Goal: Information Seeking & Learning: Check status

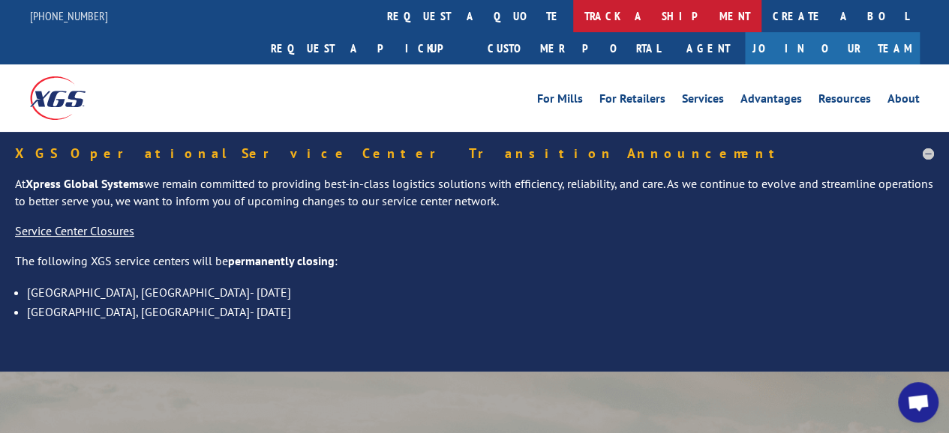
click at [573, 18] on link "track a shipment" at bounding box center [667, 16] width 188 height 32
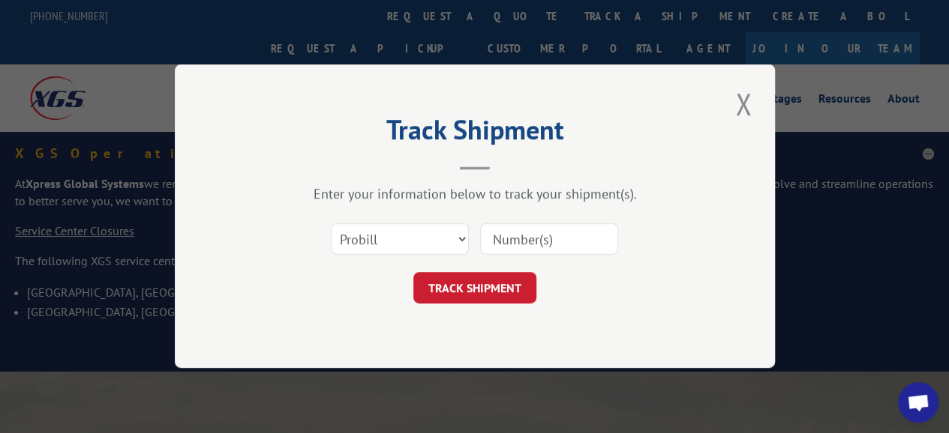
click at [496, 228] on input at bounding box center [549, 239] width 138 height 31
type input "17461807"
click button "TRACK SHIPMENT" at bounding box center [474, 288] width 123 height 31
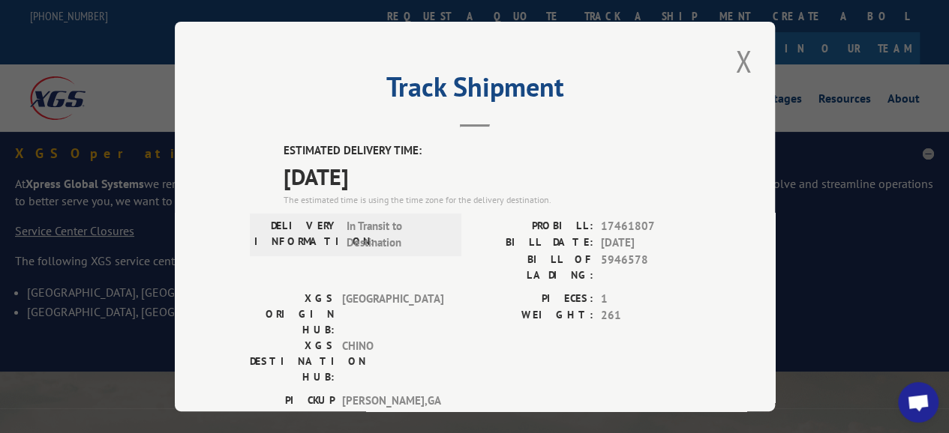
click at [871, 356] on div "Track Shipment ESTIMATED DELIVERY TIME: [DATE] The estimated time is using the …" at bounding box center [474, 216] width 949 height 433
click at [742, 53] on button "Close modal" at bounding box center [742, 60] width 25 height 41
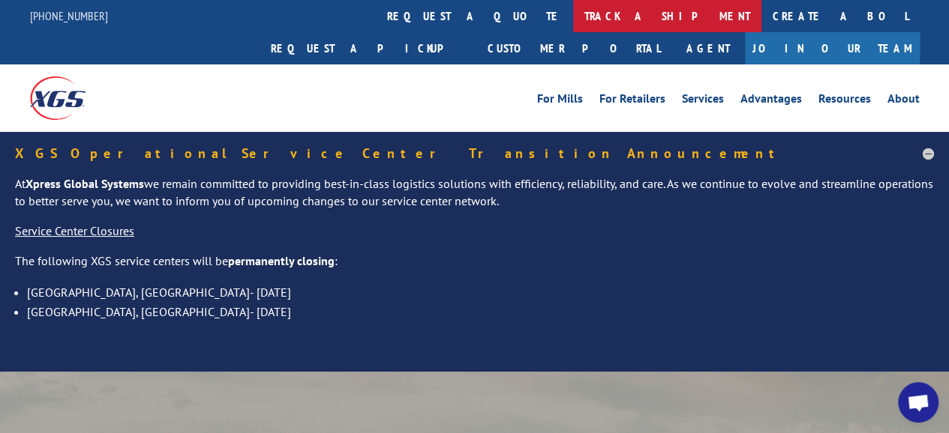
click at [573, 13] on link "track a shipment" at bounding box center [667, 16] width 188 height 32
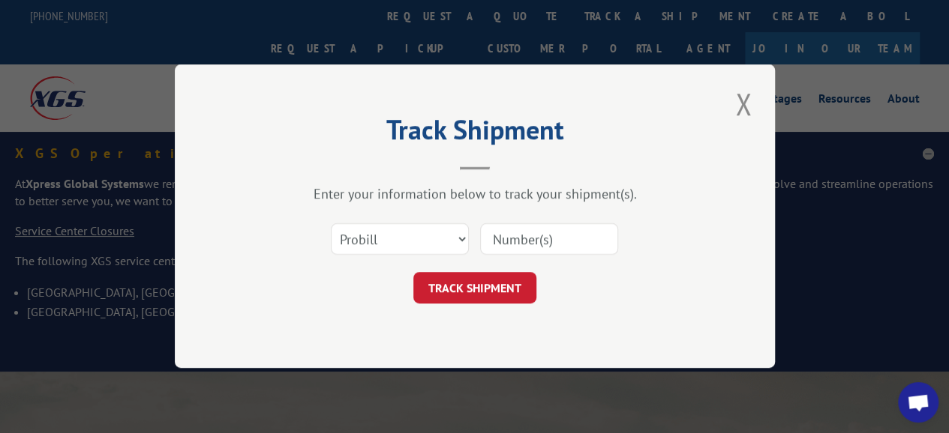
click at [494, 239] on input at bounding box center [549, 239] width 138 height 31
type input "17223926"
click button "TRACK SHIPMENT" at bounding box center [474, 288] width 123 height 31
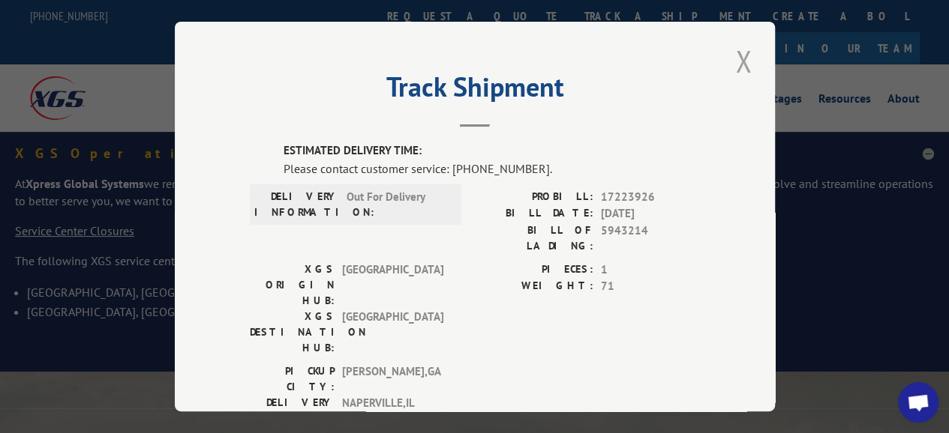
click at [732, 53] on button "Close modal" at bounding box center [742, 60] width 25 height 41
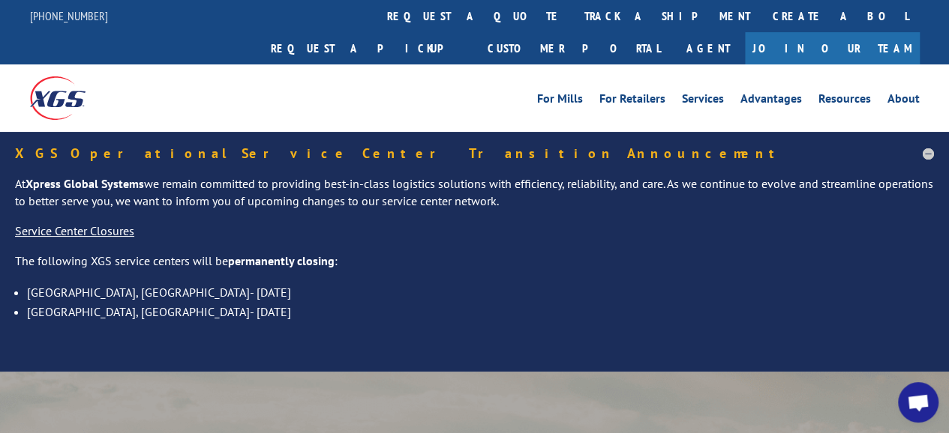
click at [732, 64] on div "For [PERSON_NAME] For Retailers Services Advantages Resources About For [PERSON…" at bounding box center [474, 97] width 889 height 67
